Goal: Information Seeking & Learning: Learn about a topic

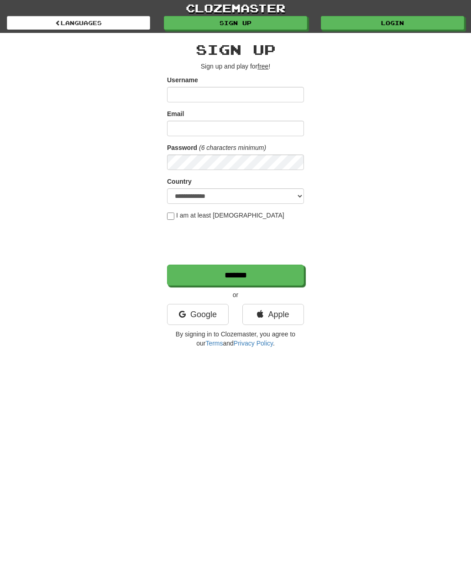
click at [290, 307] on link "Apple" at bounding box center [274, 314] width 62 height 21
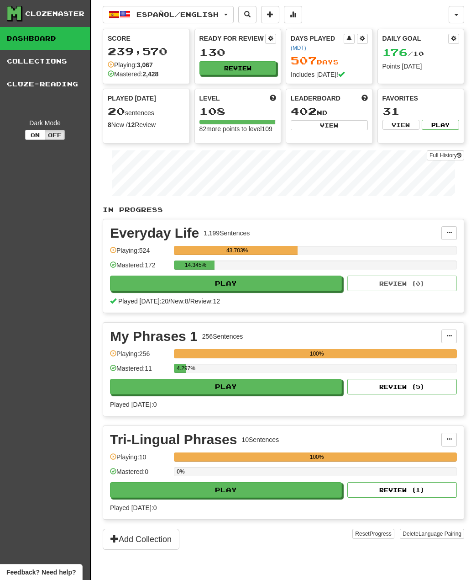
click at [212, 68] on button "Review" at bounding box center [238, 68] width 77 height 14
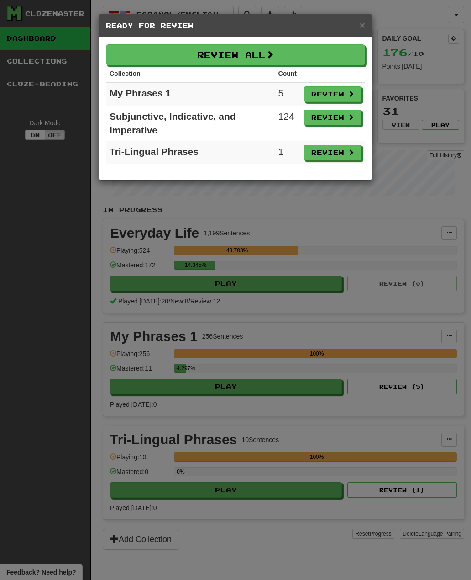
click at [141, 58] on button "Review All" at bounding box center [235, 54] width 259 height 21
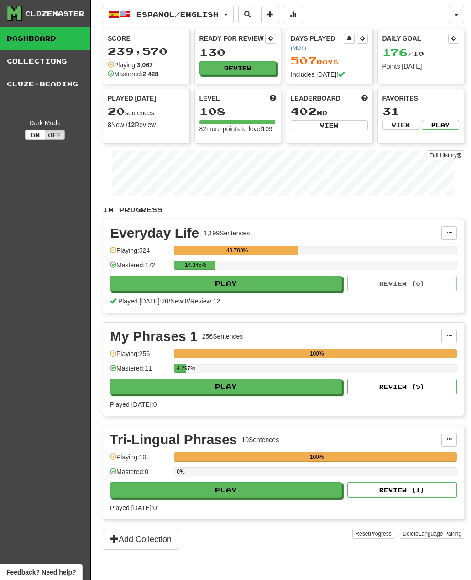
select select "**"
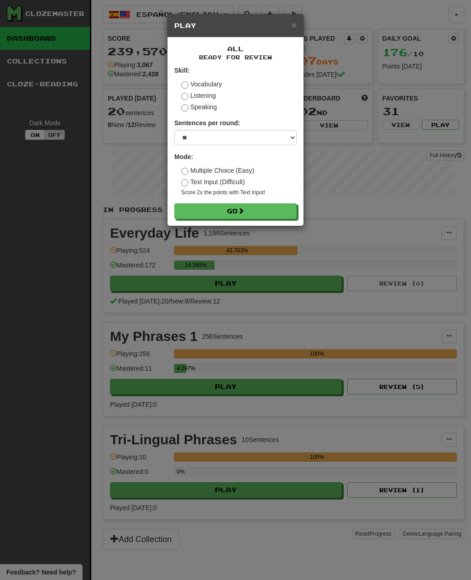
click at [187, 207] on button "Go" at bounding box center [235, 211] width 122 height 16
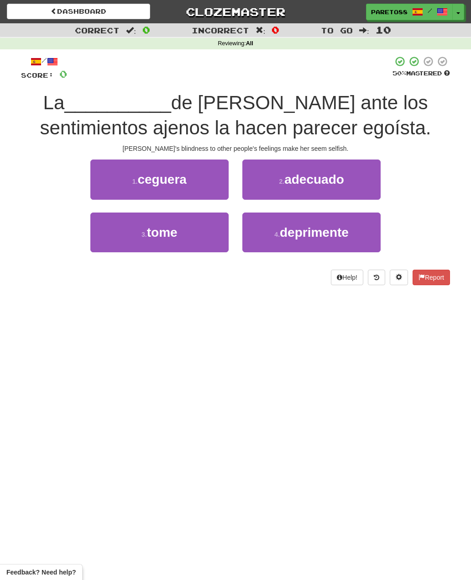
click at [208, 186] on button "1 . [GEOGRAPHIC_DATA]" at bounding box center [159, 179] width 138 height 40
